Goal: Communication & Community: Answer question/provide support

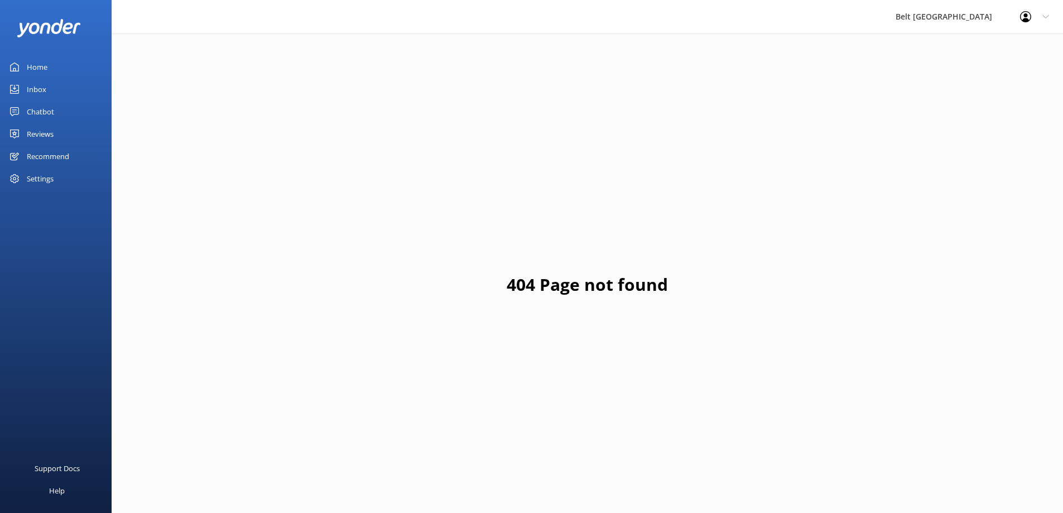
click at [47, 137] on div "Reviews" at bounding box center [40, 134] width 27 height 22
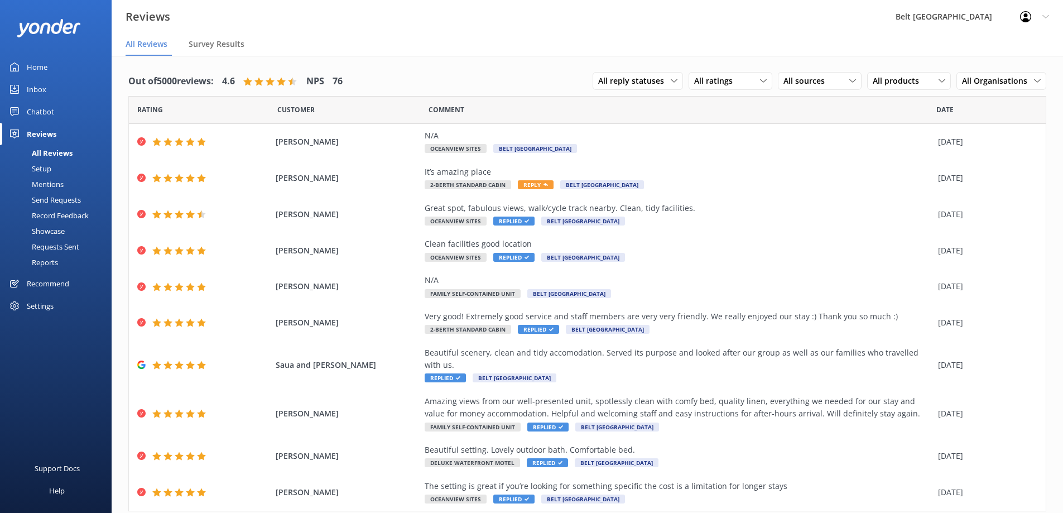
click at [0, 123] on link "Reviews" at bounding box center [56, 134] width 112 height 22
click at [453, 170] on div "It’s amazing place" at bounding box center [679, 172] width 508 height 12
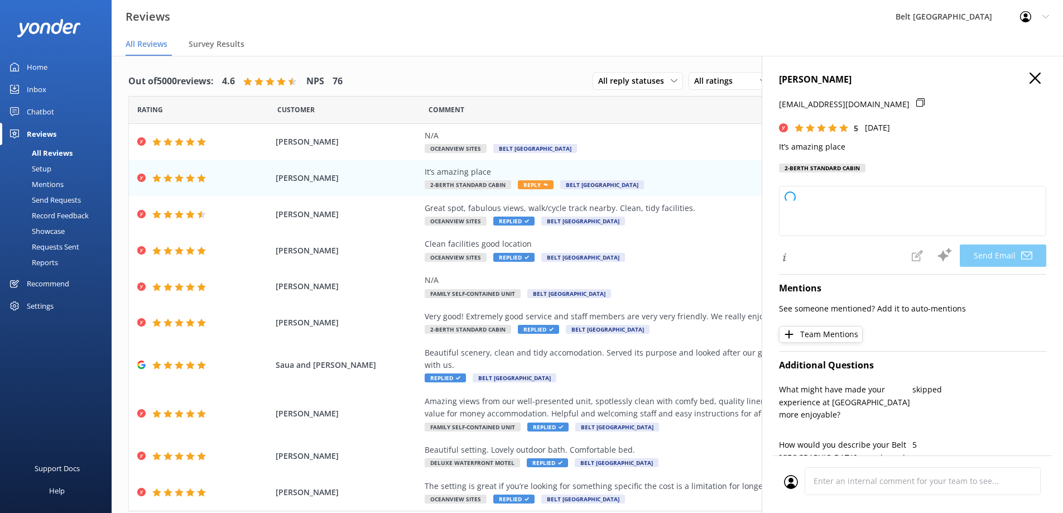
type textarea "Thank you so much, [PERSON_NAME]! We’re thrilled to hear you had an amazing exp…"
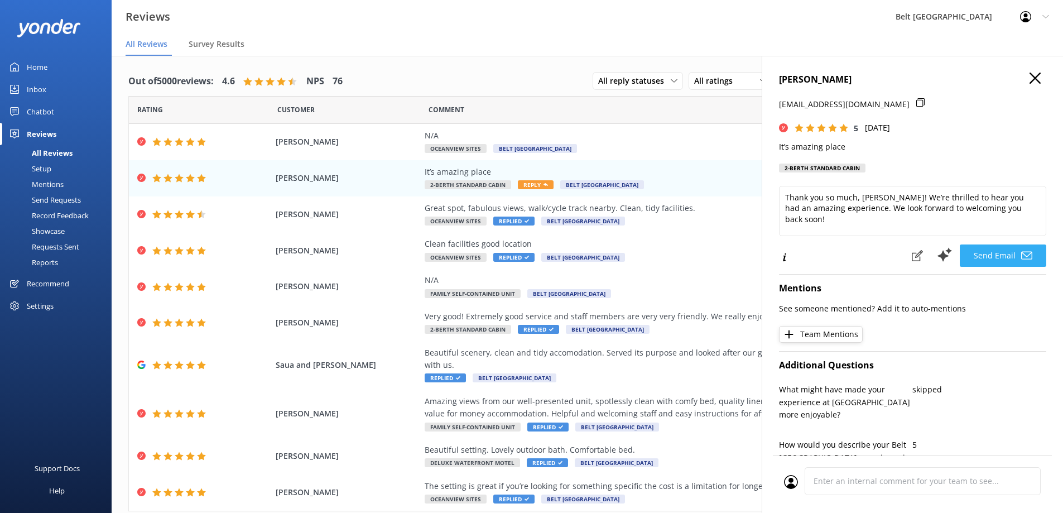
click at [996, 257] on button "Send Email" at bounding box center [1003, 255] width 86 height 22
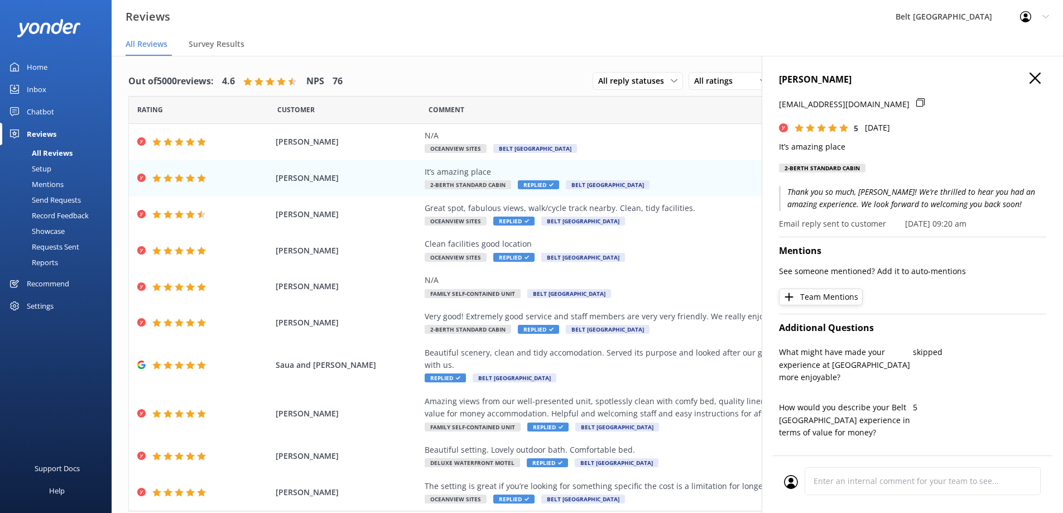
click at [1030, 78] on use "button" at bounding box center [1035, 78] width 11 height 11
